Goal: Task Accomplishment & Management: Manage account settings

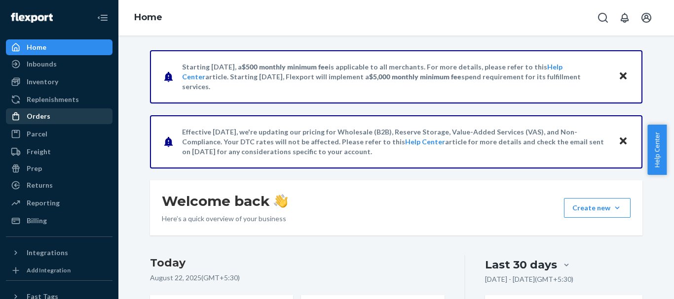
click at [37, 110] on div "Orders" at bounding box center [59, 116] width 105 height 14
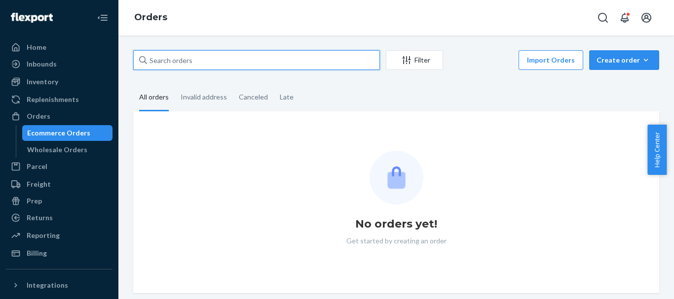
click at [201, 61] on input "text" at bounding box center [256, 60] width 247 height 20
drag, startPoint x: 202, startPoint y: 61, endPoint x: 205, endPoint y: 56, distance: 6.4
paste input "[PERSON_NAME]"
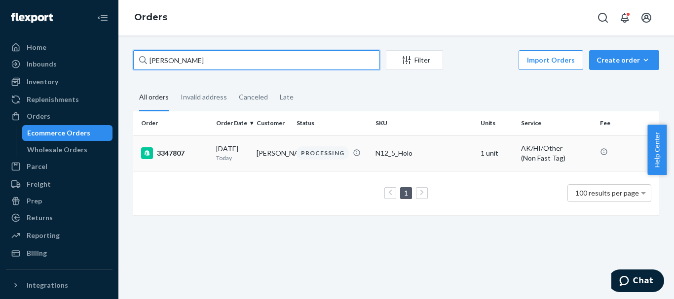
type input "[PERSON_NAME]"
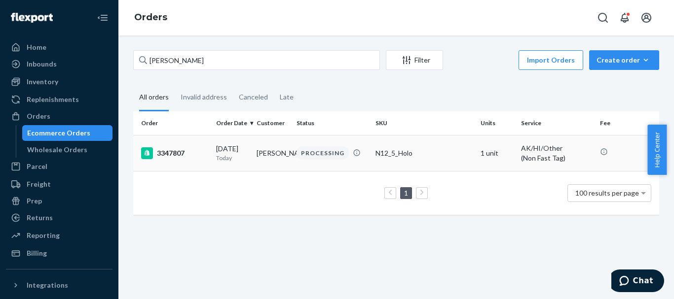
click at [188, 155] on div "3347807" at bounding box center [174, 153] width 67 height 12
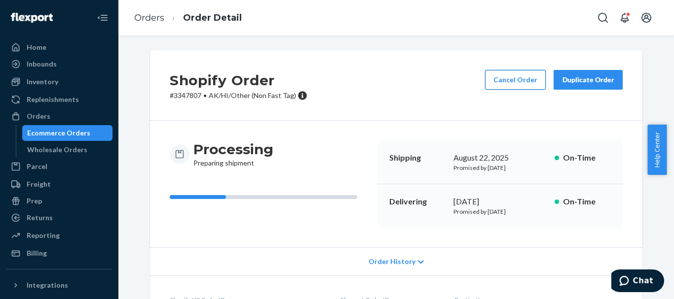
click at [518, 76] on button "Cancel Order" at bounding box center [515, 80] width 61 height 20
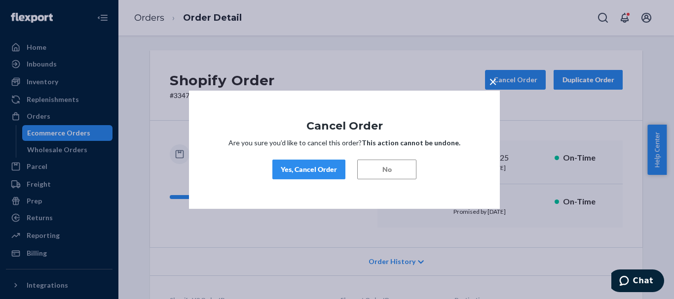
click at [304, 164] on button "Yes, Cancel Order" at bounding box center [308, 170] width 73 height 20
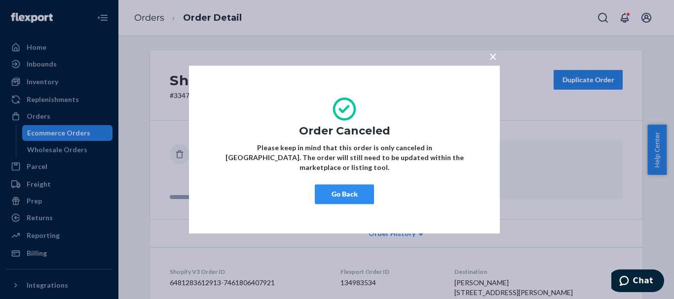
click at [490, 61] on span "×" at bounding box center [493, 56] width 8 height 17
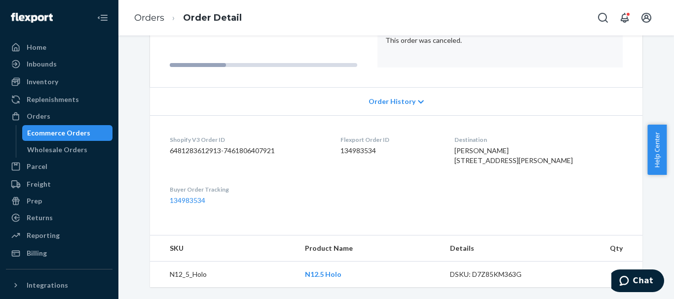
scroll to position [148, 0]
